Goal: Navigation & Orientation: Find specific page/section

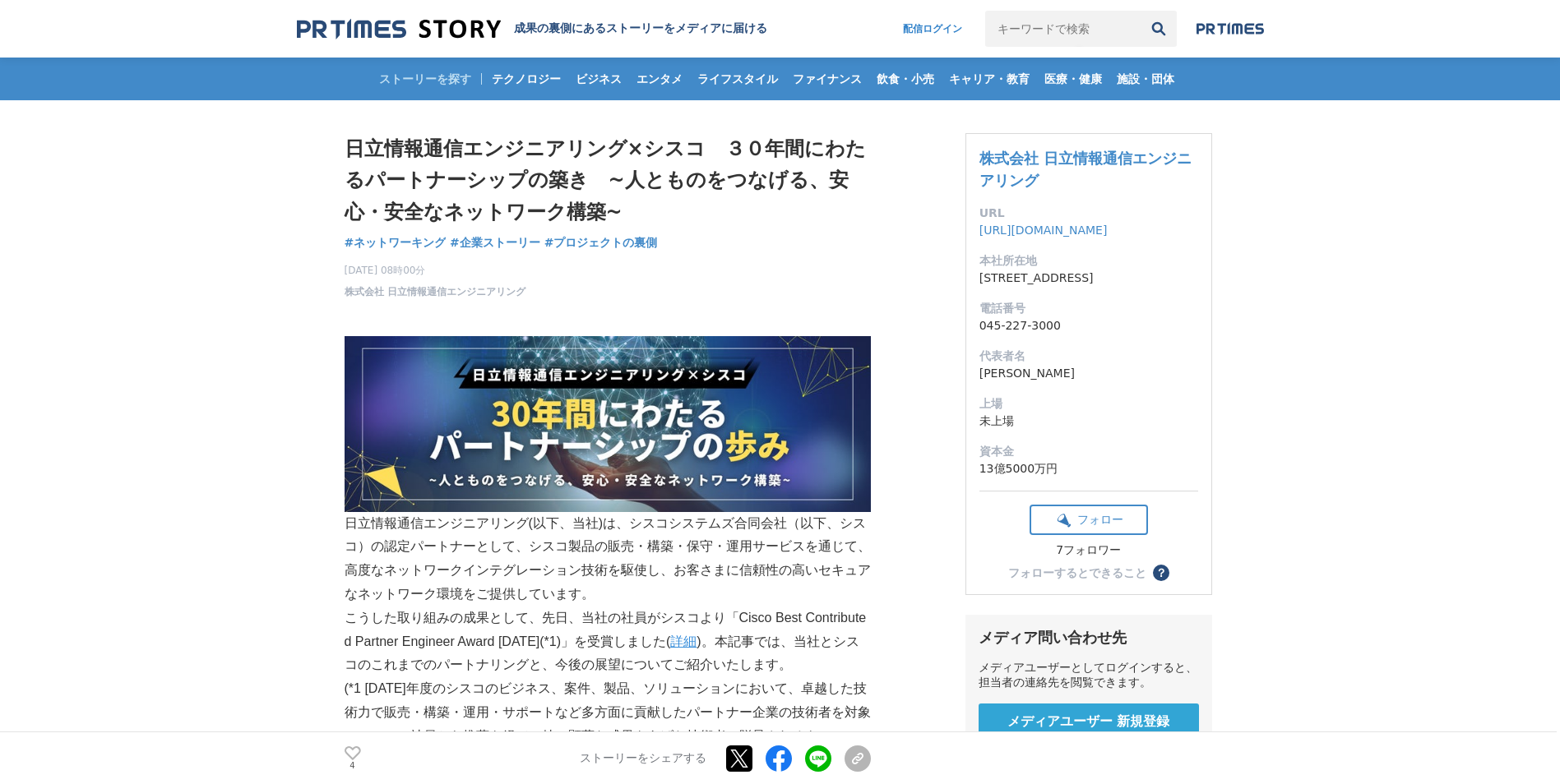
click at [384, 21] on img at bounding box center [398, 29] width 204 height 22
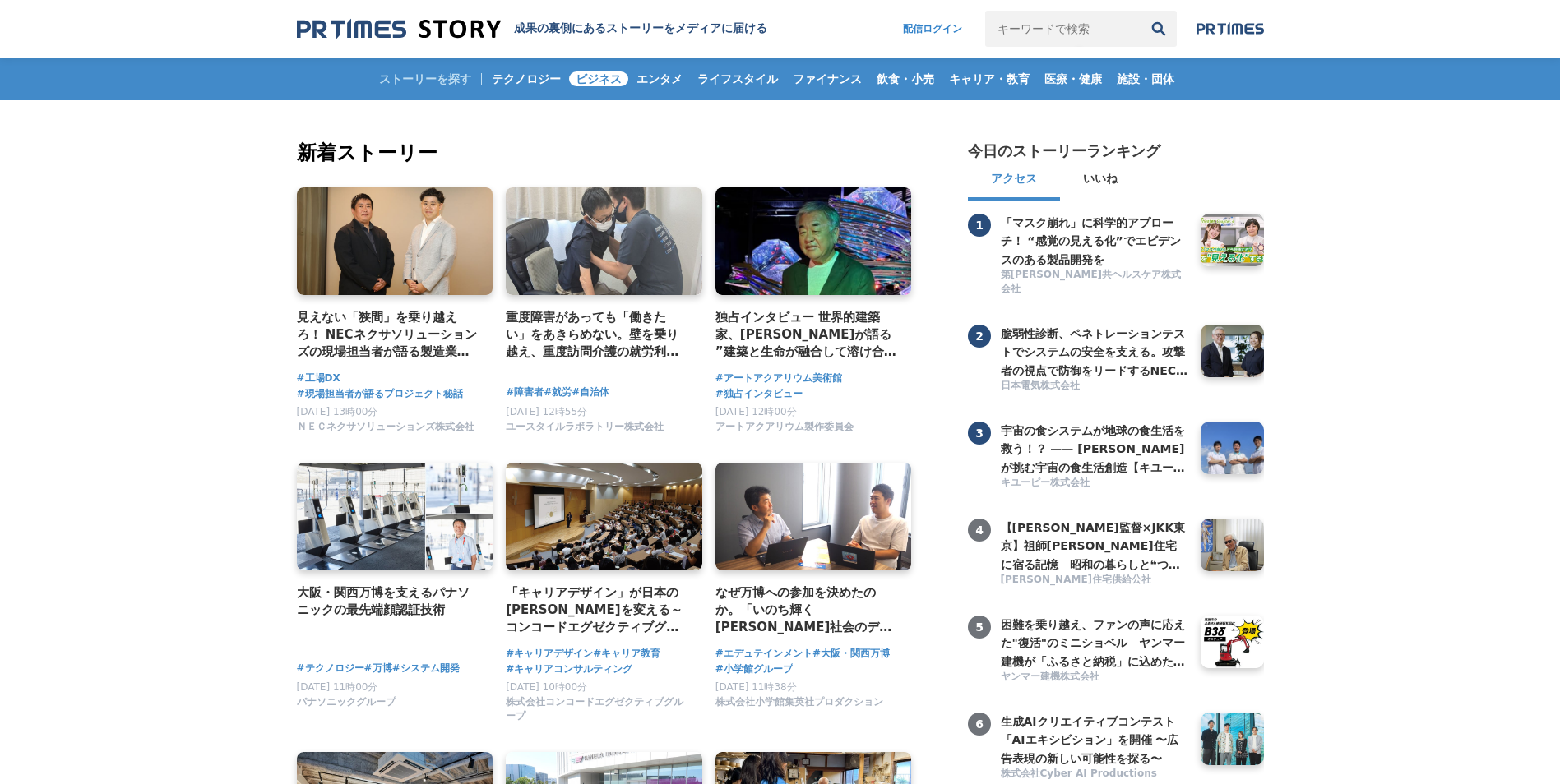
click at [603, 74] on span "ビジネス" at bounding box center [599, 79] width 59 height 15
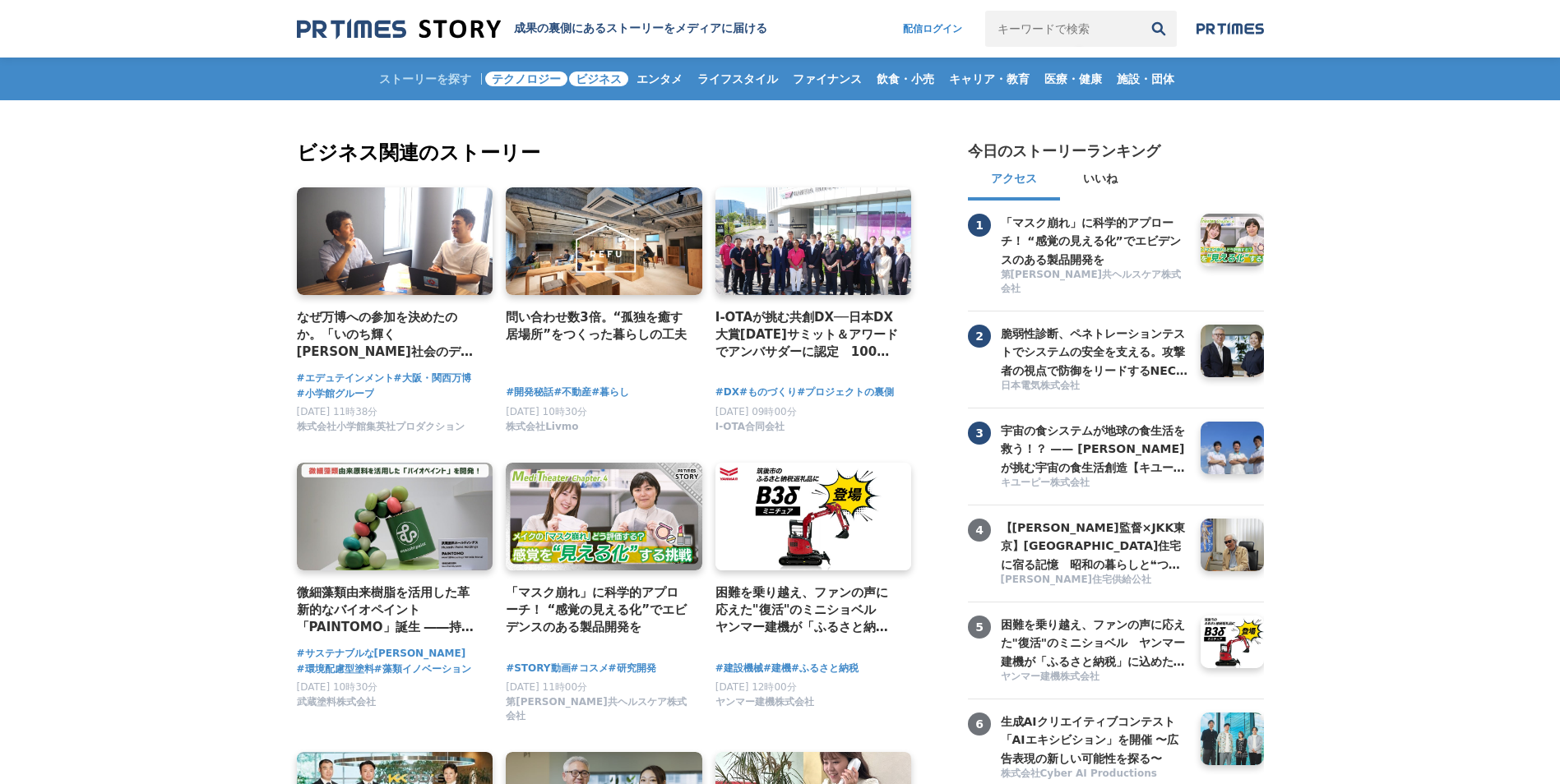
click at [505, 76] on span "テクノロジー" at bounding box center [526, 79] width 82 height 15
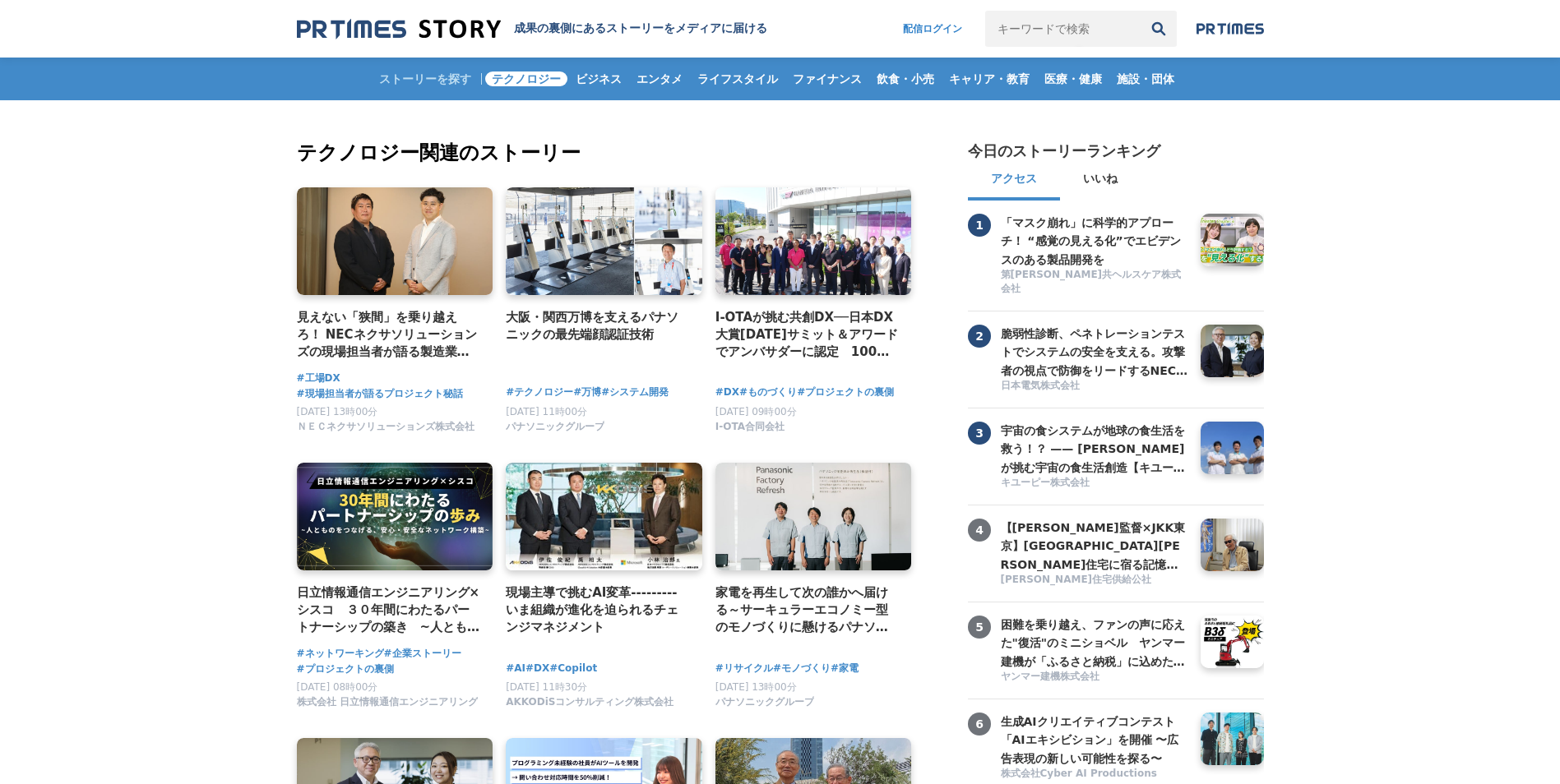
click at [440, 76] on div "ストーリーを探す テクノロジー ビジネス エンタメ ライフスタイル ファイナンス 飲食・小売 キャリア・教育 医療・健康 施設・団体" at bounding box center [780, 79] width 967 height 43
click at [599, 72] on span "ビジネス" at bounding box center [599, 79] width 59 height 15
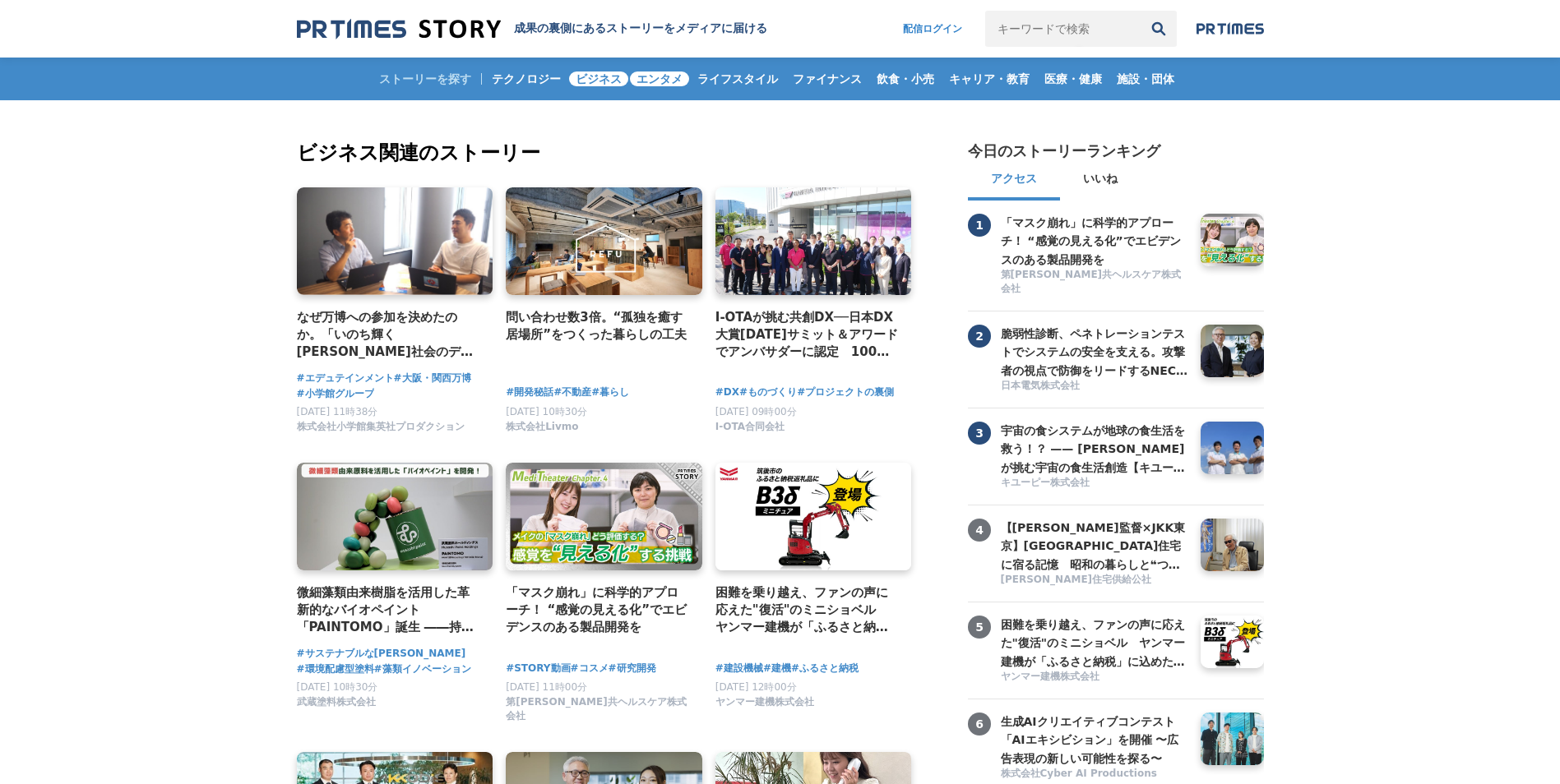
click at [677, 74] on span "エンタメ" at bounding box center [660, 79] width 59 height 15
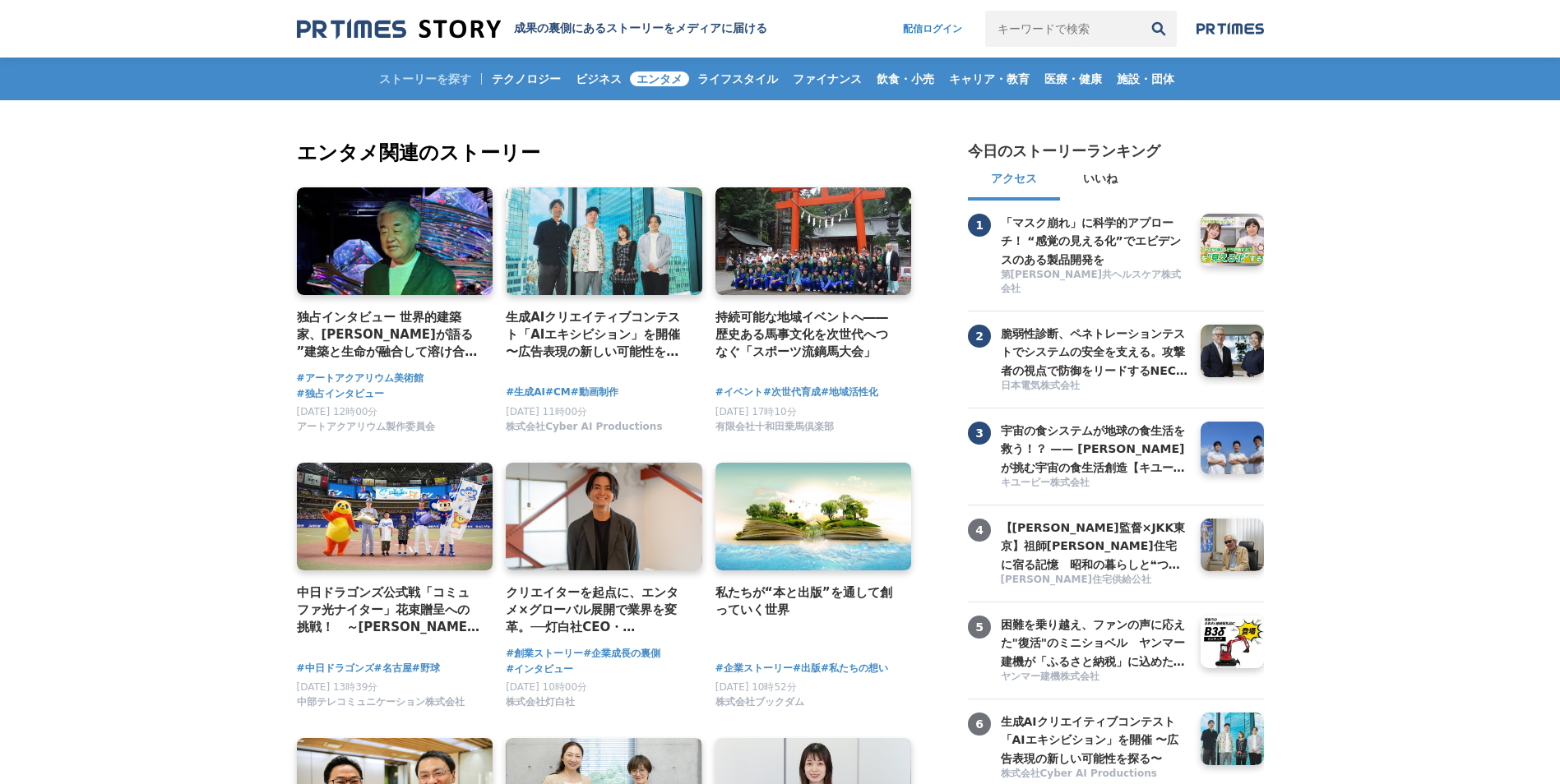
click at [1233, 29] on img at bounding box center [1230, 29] width 67 height 13
